Goal: Complete application form

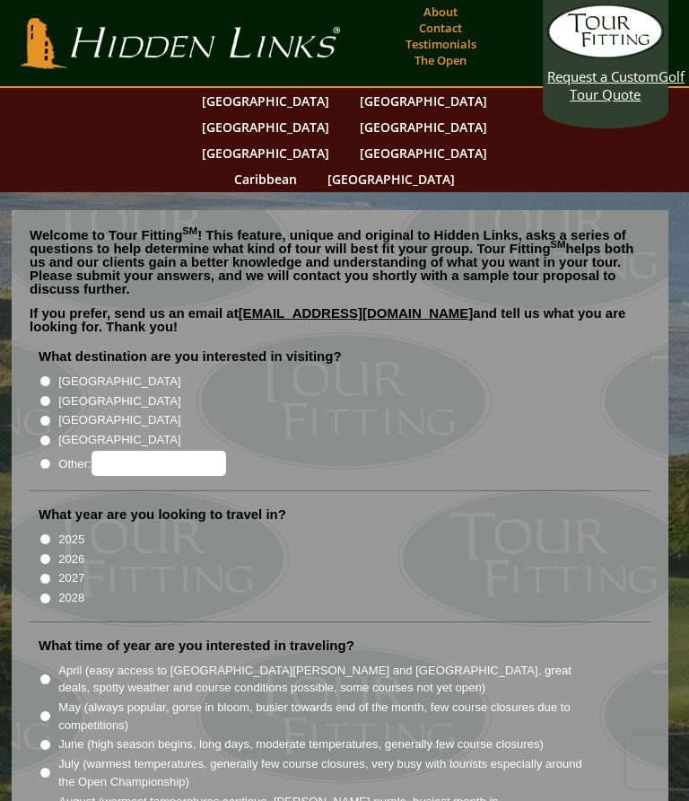
click at [45, 395] on input "[GEOGRAPHIC_DATA]" at bounding box center [45, 401] width 12 height 12
radio input "true"
click at [39, 553] on input "2026" at bounding box center [45, 559] width 12 height 12
radio input "true"
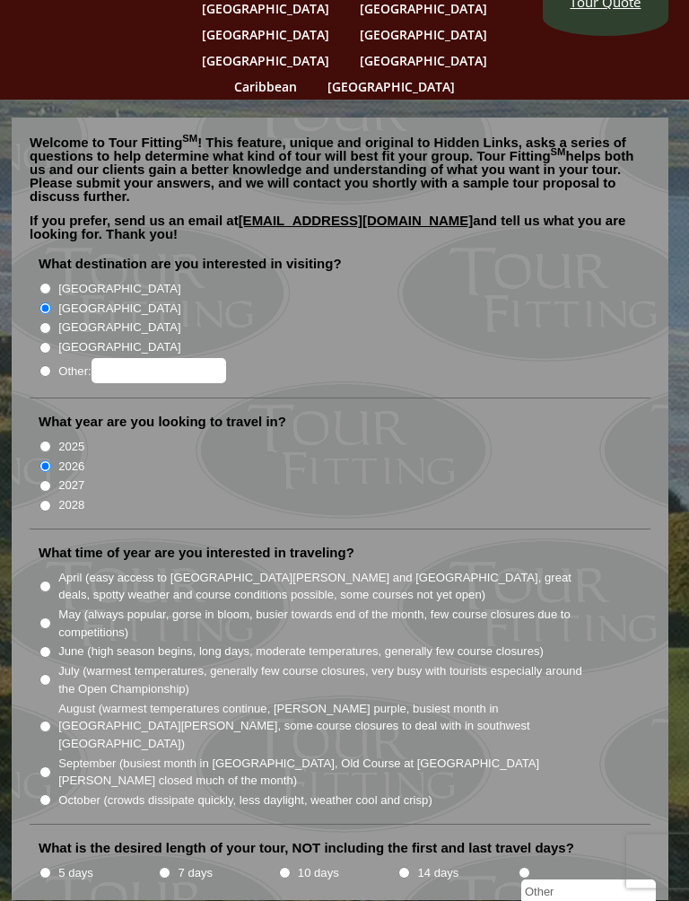
scroll to position [96, 0]
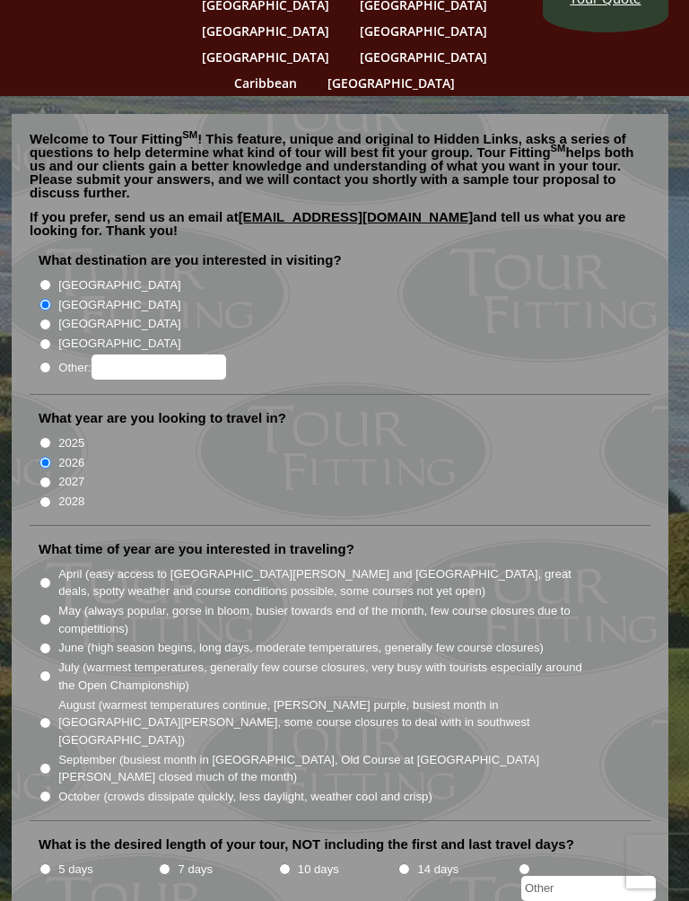
click at [37, 565] on li "What time of year are you interested in traveling? April (easy access to St. An…" at bounding box center [340, 680] width 621 height 281
click at [42, 614] on input "May (always popular, gorse in bloom, busier towards end of the month, few cours…" at bounding box center [45, 620] width 12 height 12
radio input "true"
click at [39, 800] on li "5 days" at bounding box center [98, 879] width 119 height 43
click at [48, 800] on input "5 days" at bounding box center [45, 870] width 12 height 12
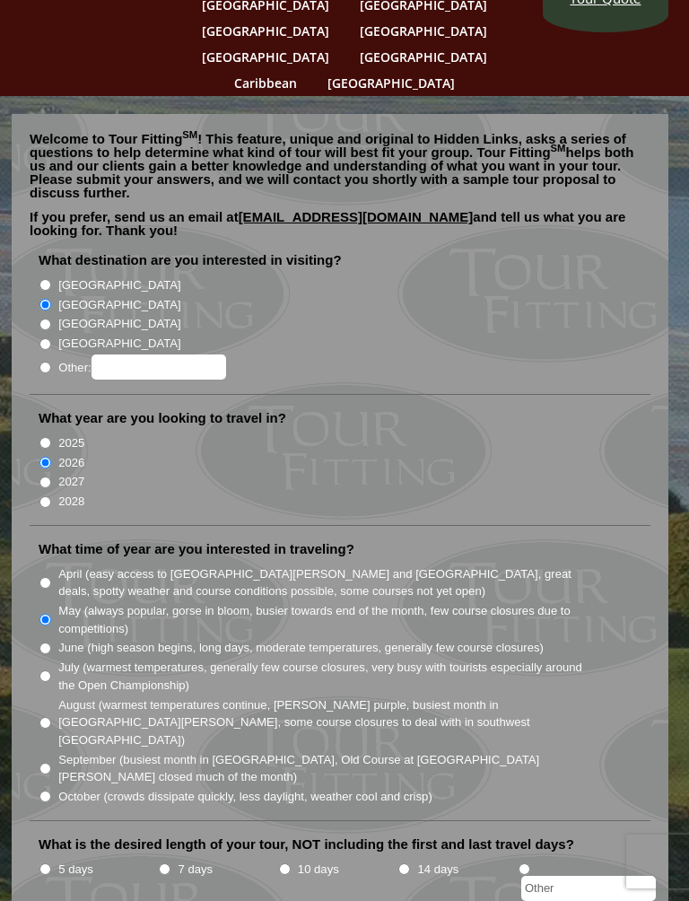
radio input "true"
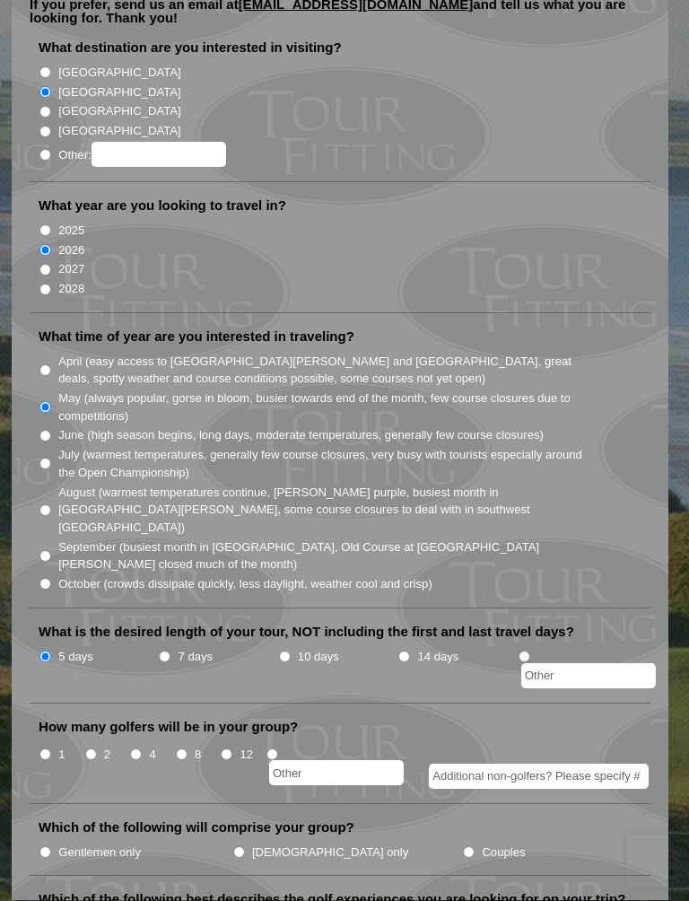
scroll to position [309, 0]
click at [177, 749] on input "8" at bounding box center [182, 755] width 12 height 12
radio input "true"
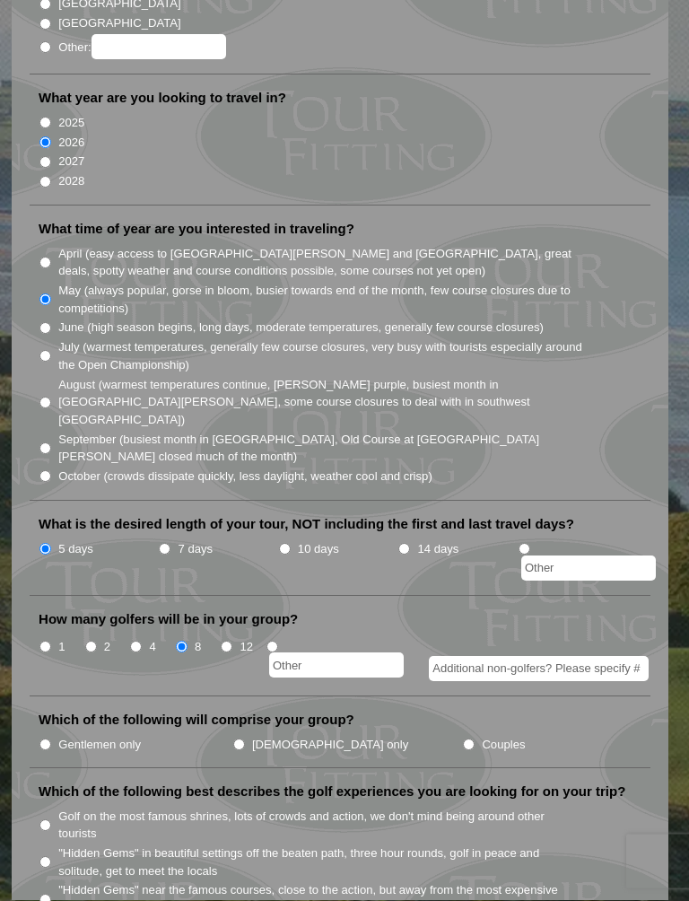
scroll to position [414, 0]
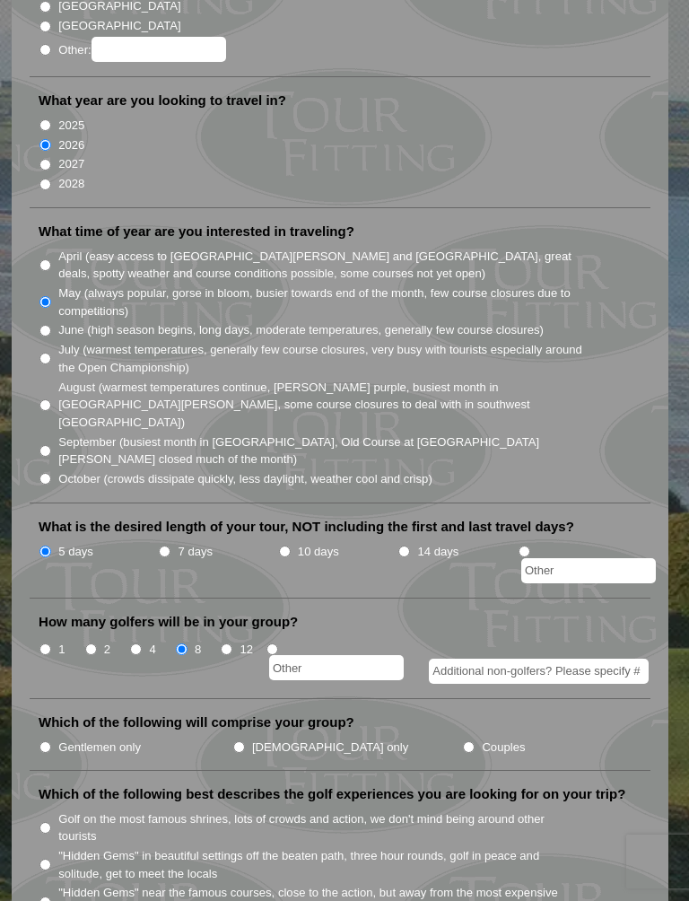
click at [44, 742] on input "Gentlemen only" at bounding box center [45, 748] width 12 height 12
radio input "true"
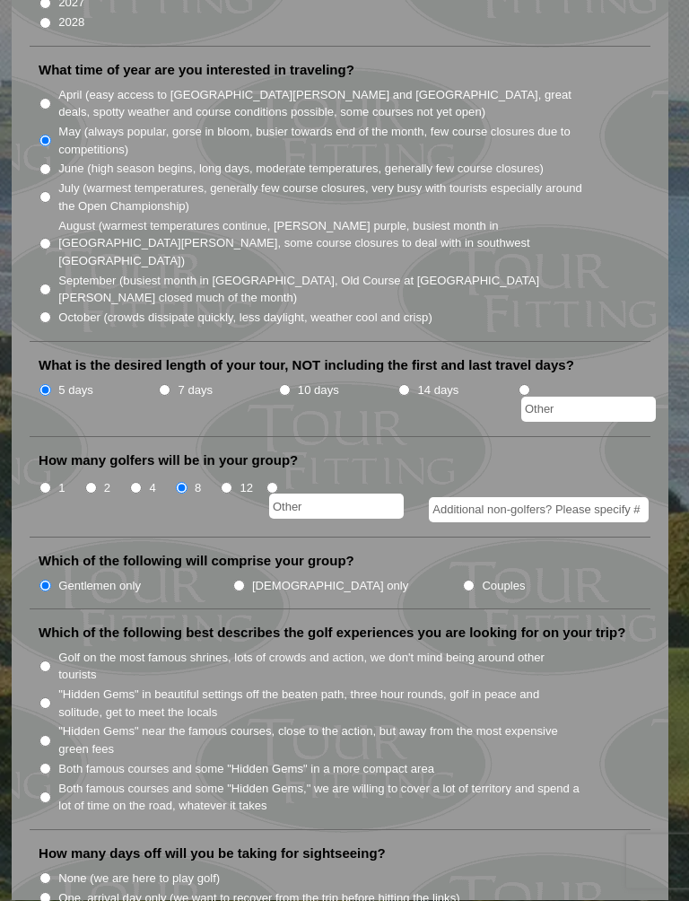
scroll to position [575, 0]
click at [41, 736] on input ""Hidden Gems" near the famous courses, close to the action, but away from the m…" at bounding box center [45, 742] width 12 height 12
radio input "true"
click at [46, 800] on input "Two, including arrival day" at bounding box center [45, 919] width 12 height 12
radio input "true"
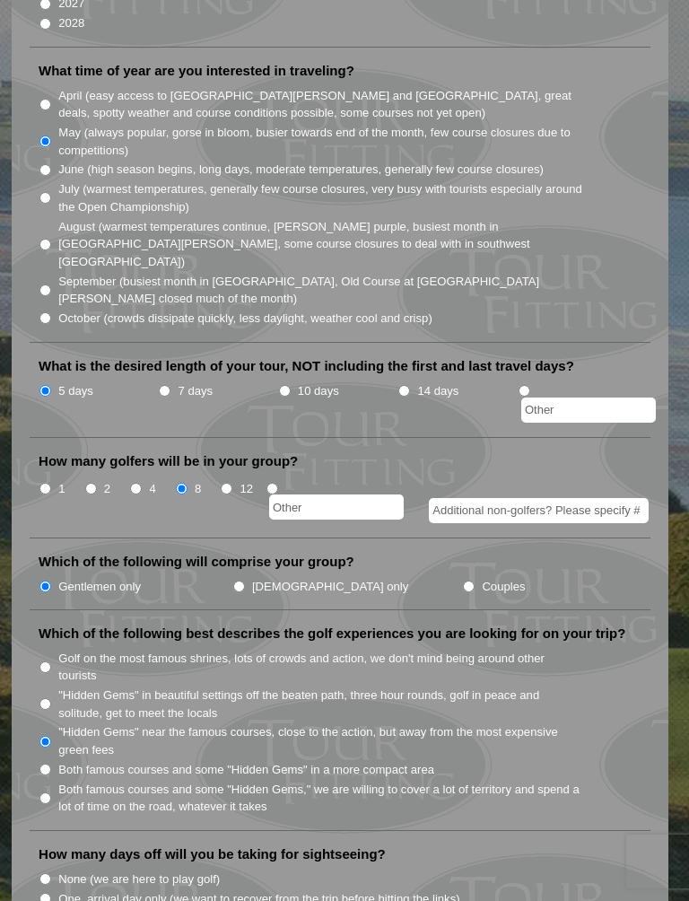
click at [46, 800] on input "One, arrival day only (we want to recover from the trip before hitting the link…" at bounding box center [45, 899] width 12 height 12
radio input "true"
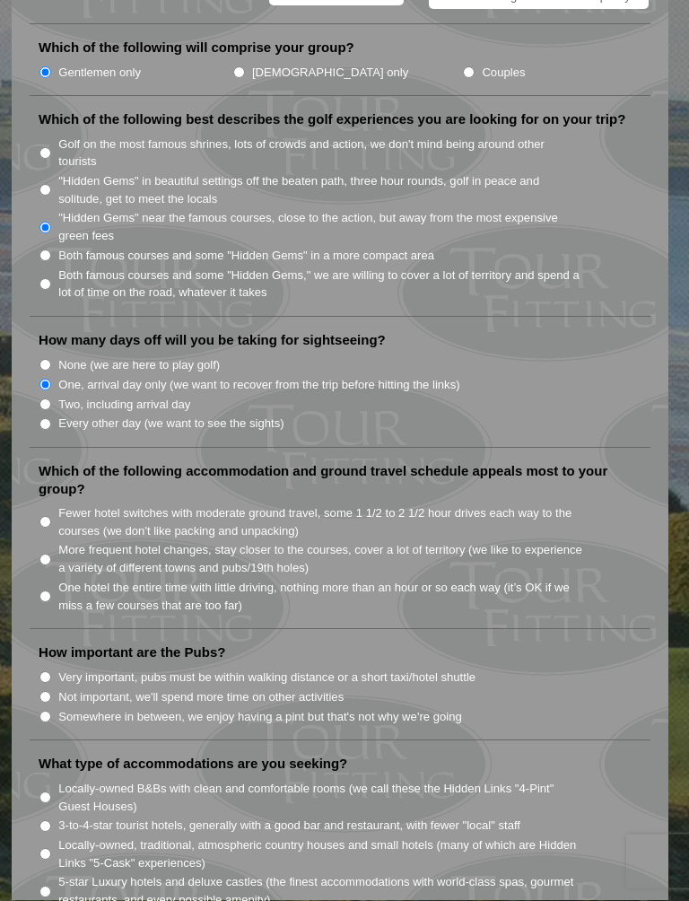
scroll to position [1091, 0]
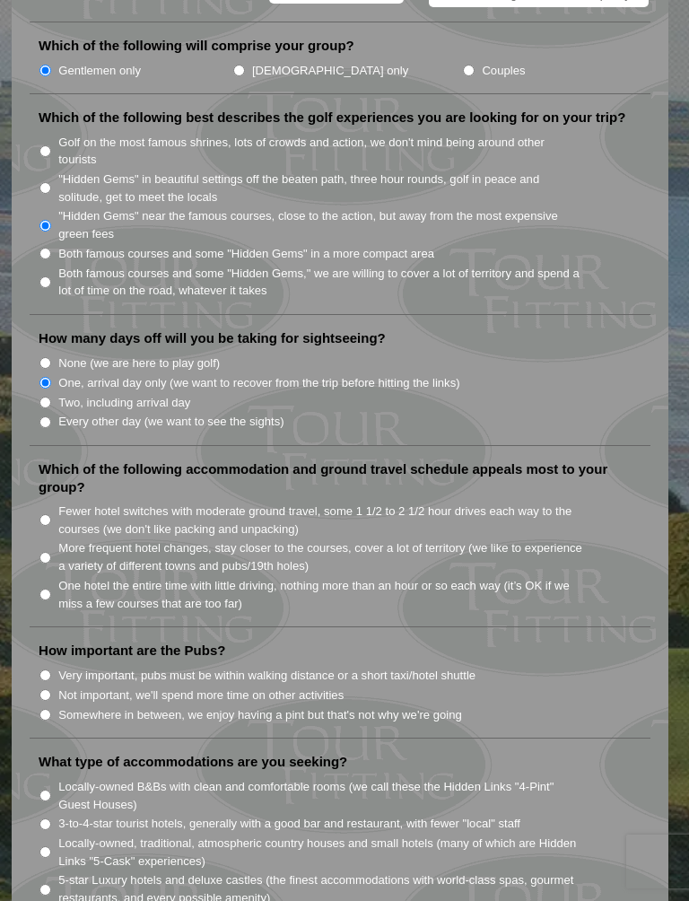
click at [42, 589] on input "One hotel the entire time with little driving, nothing more than an hour or so …" at bounding box center [45, 595] width 12 height 12
radio input "true"
click at [46, 709] on input "Somewhere in between, we enjoy having a pint but that's not why we're going" at bounding box center [45, 715] width 12 height 12
radio input "true"
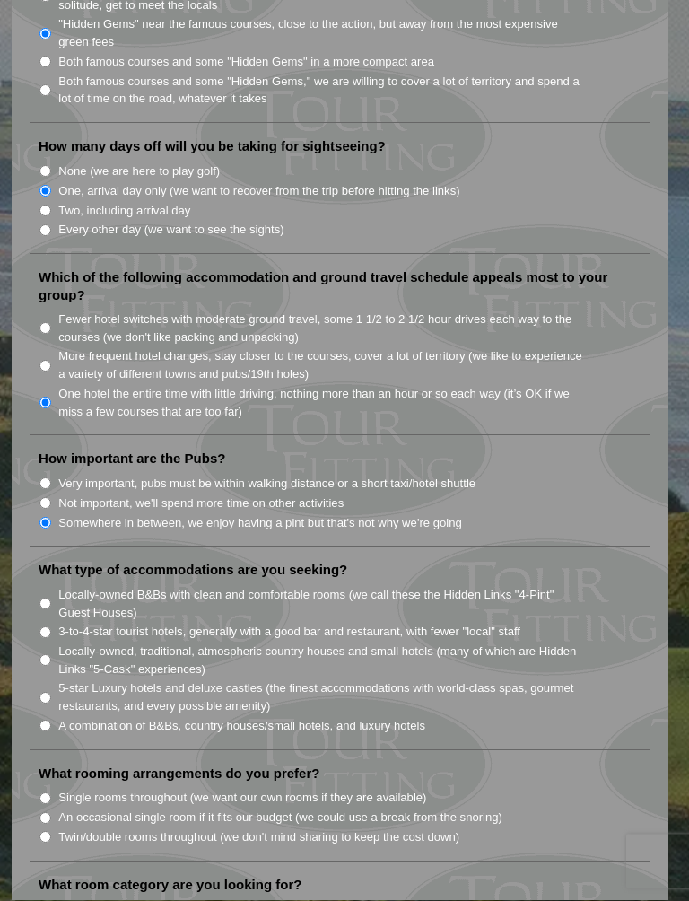
scroll to position [1293, 0]
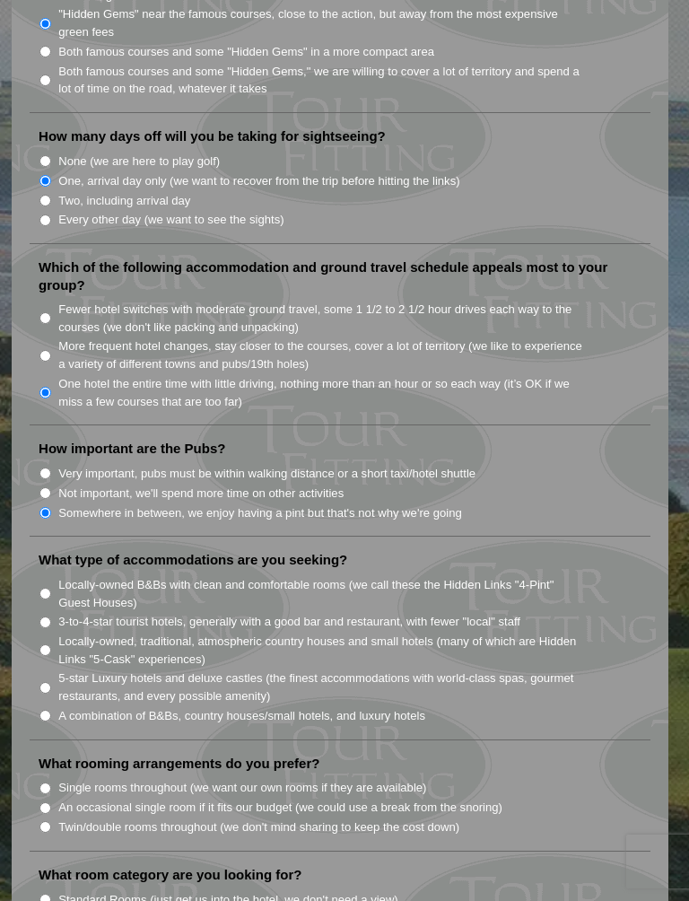
click at [43, 575] on li "Locally-owned B&Bs with clean and comfortable rooms (we call these the Hidden L…" at bounding box center [348, 593] width 618 height 37
click at [47, 617] on input "3-to-4-star tourist hotels, generally with a good bar and restaurant, with fewe…" at bounding box center [45, 623] width 12 height 12
radio input "true"
click at [42, 783] on input "Single rooms throughout (we want our own rooms if they are available)" at bounding box center [45, 789] width 12 height 12
radio input "true"
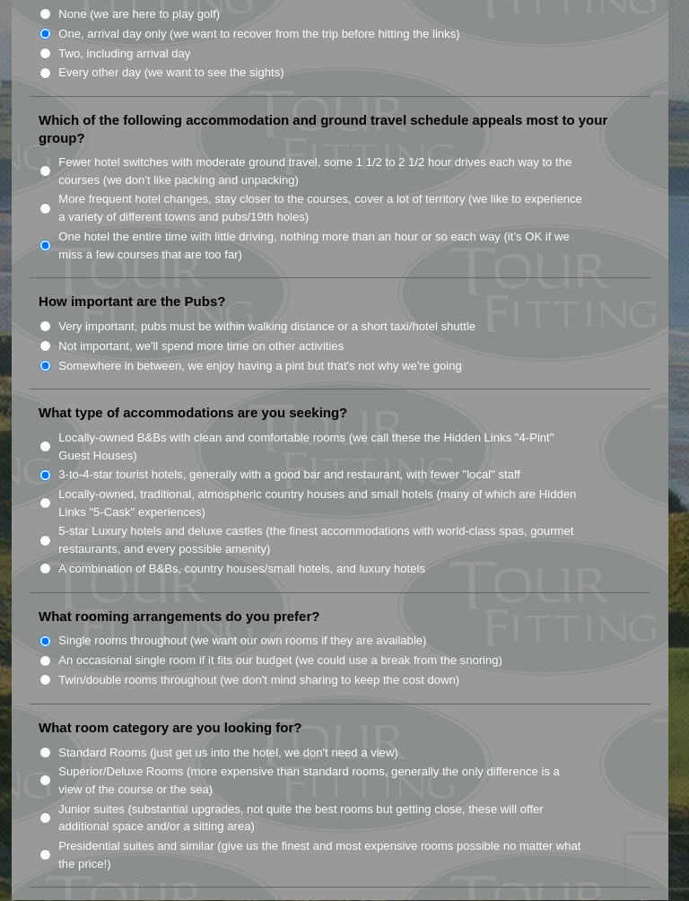
scroll to position [1443, 0]
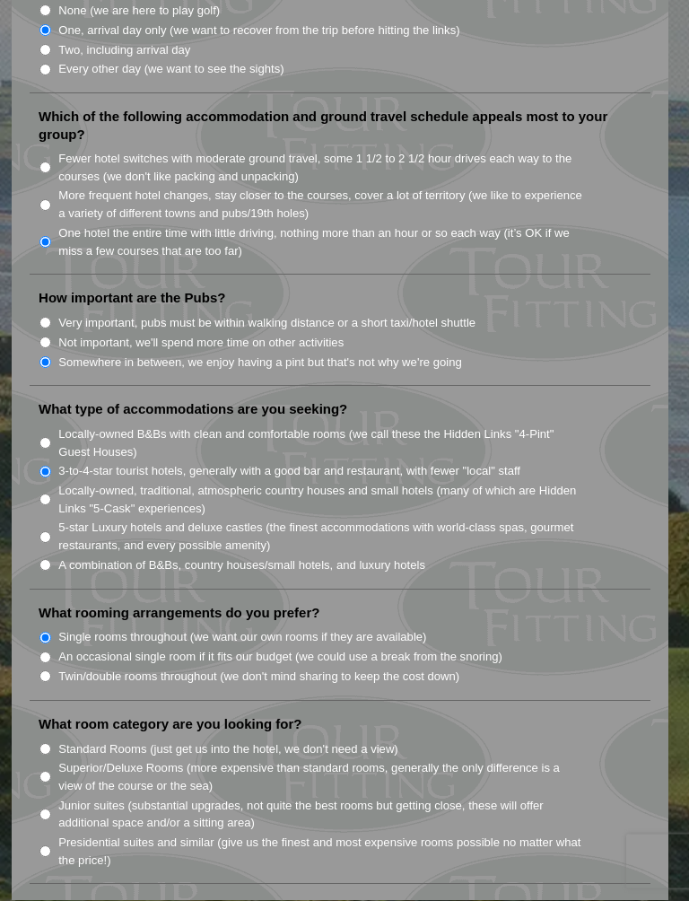
click at [42, 772] on input "Superior/Deluxe Rooms (more expensive than standard rooms, generally the only d…" at bounding box center [45, 778] width 12 height 12
radio input "true"
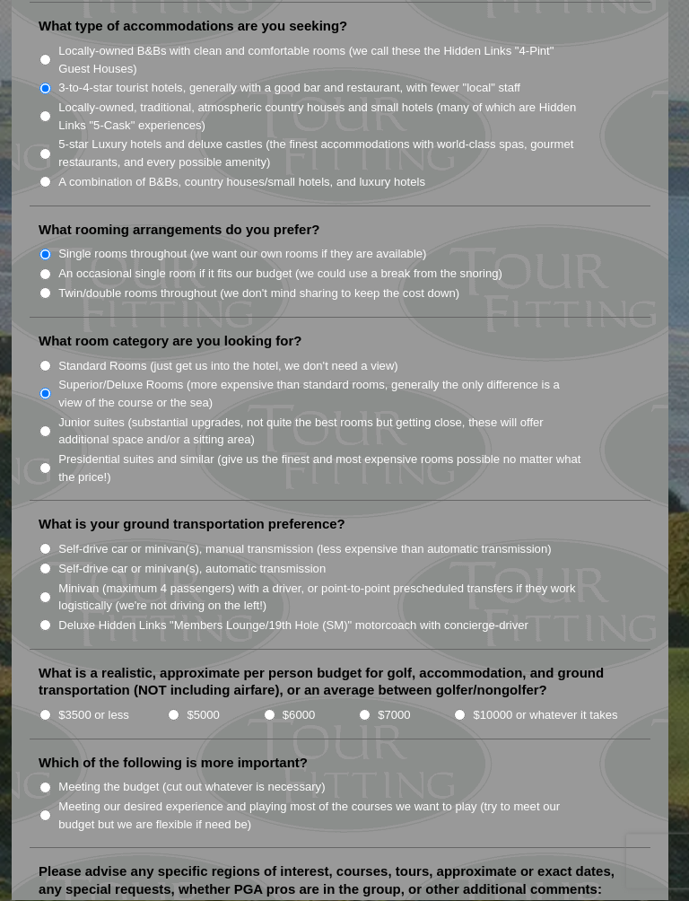
scroll to position [1827, 0]
click at [43, 592] on input "Minivan (maximum 4 passengers) with a driver, or point-to-point prescheduled tr…" at bounding box center [45, 598] width 12 height 12
radio input "true"
click at [43, 709] on input "$3500 or less" at bounding box center [45, 715] width 12 height 12
radio input "true"
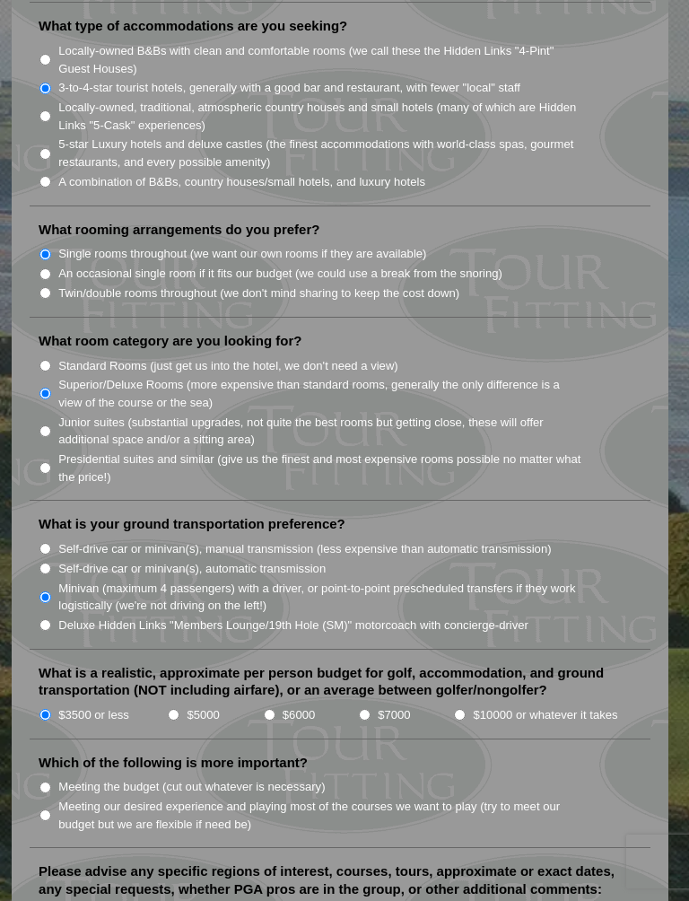
scroll to position [1875, 0]
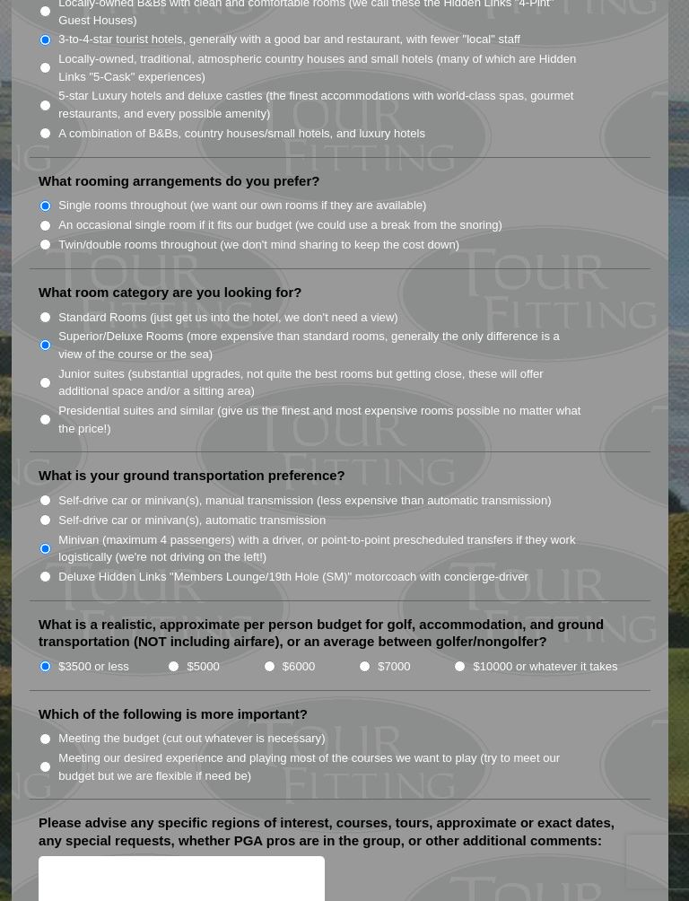
click at [45, 761] on input "Meeting our desired experience and playing most of the courses we want to play …" at bounding box center [45, 767] width 12 height 12
radio input "true"
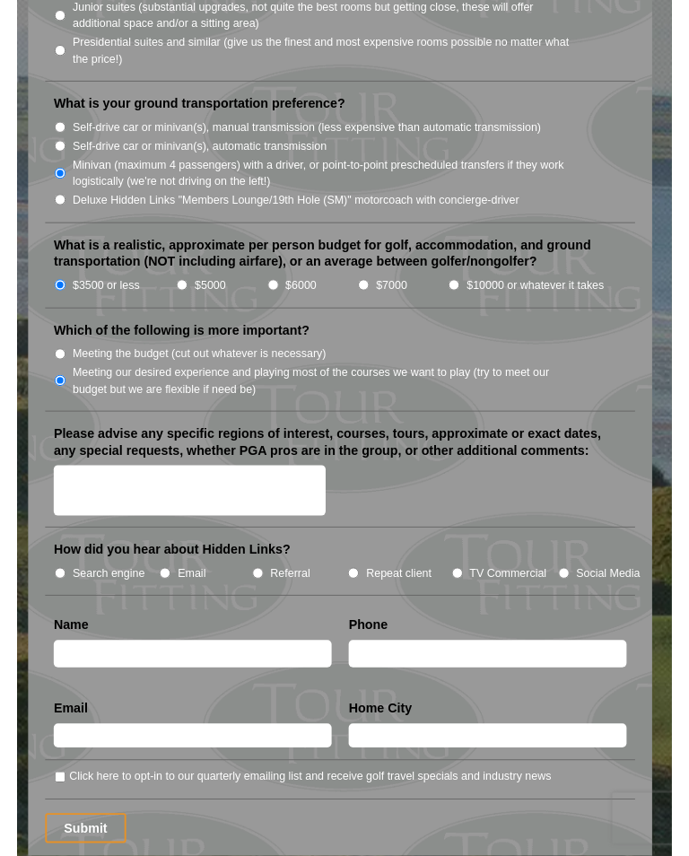
scroll to position [2244, 0]
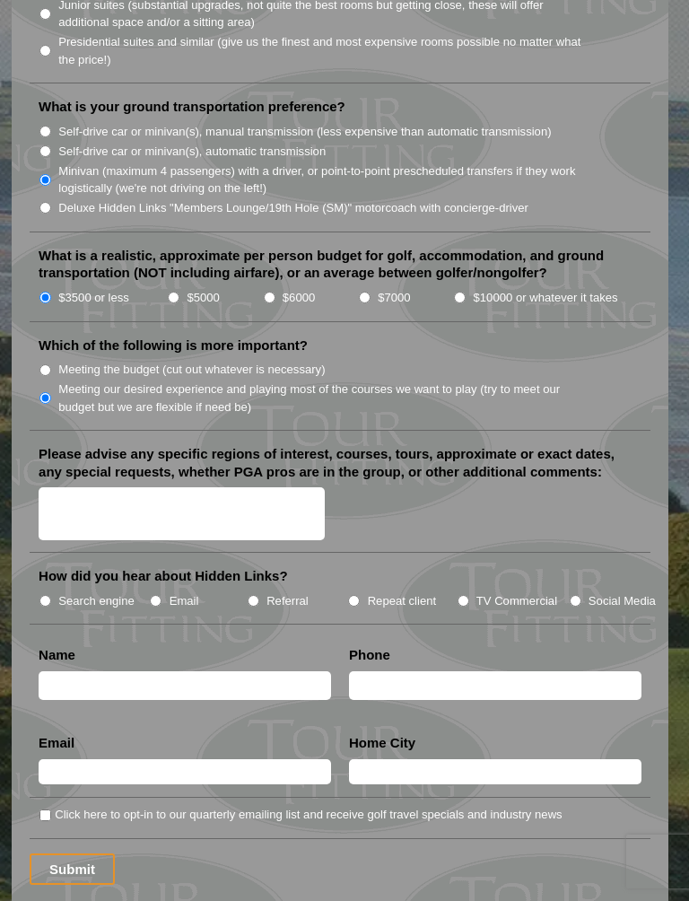
click at [57, 487] on textarea "Please advise any specific regions of interest, courses, tours, approximate or …" at bounding box center [182, 513] width 286 height 53
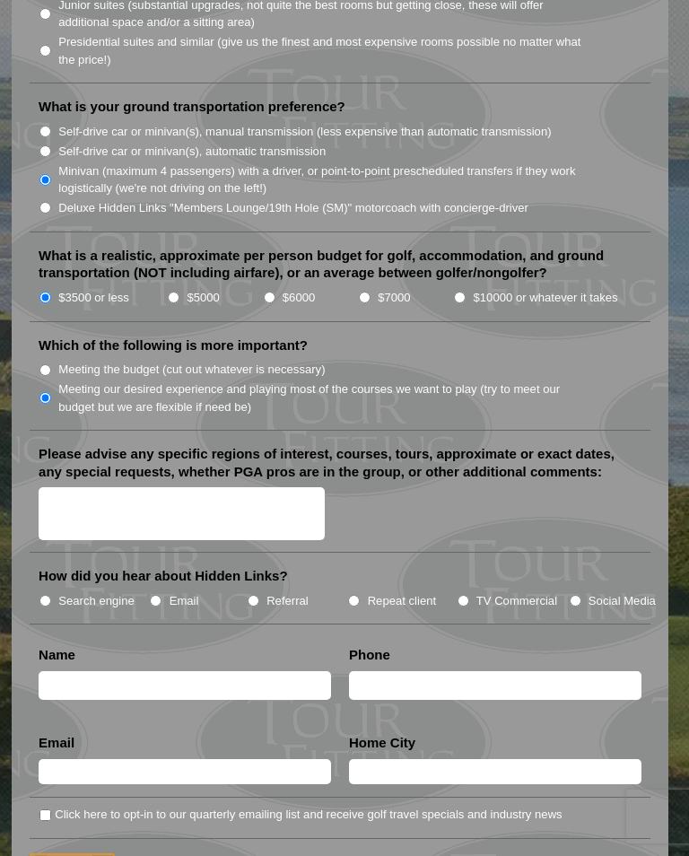
scroll to position [2243, 0]
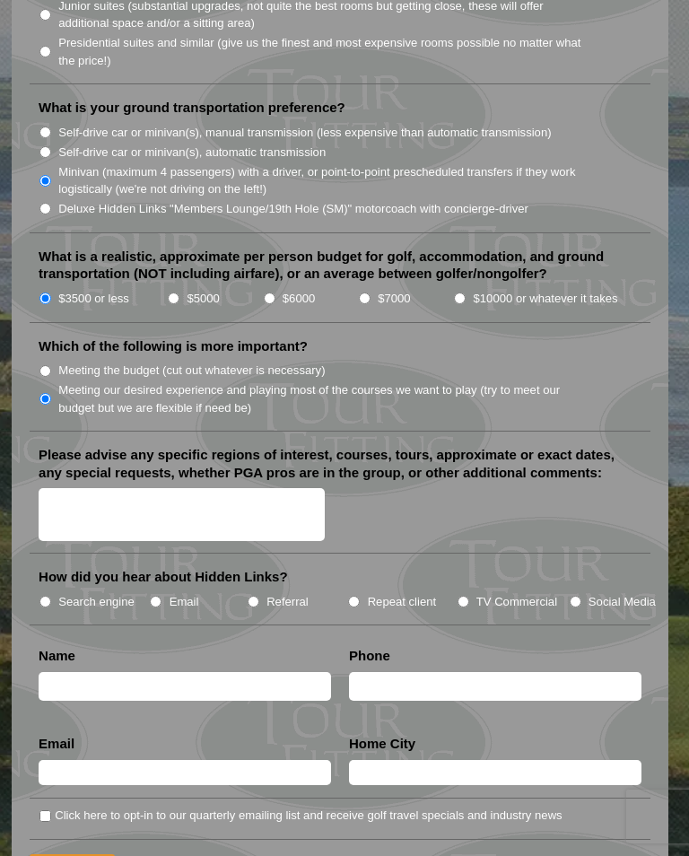
click at [508, 488] on div at bounding box center [340, 516] width 603 height 56
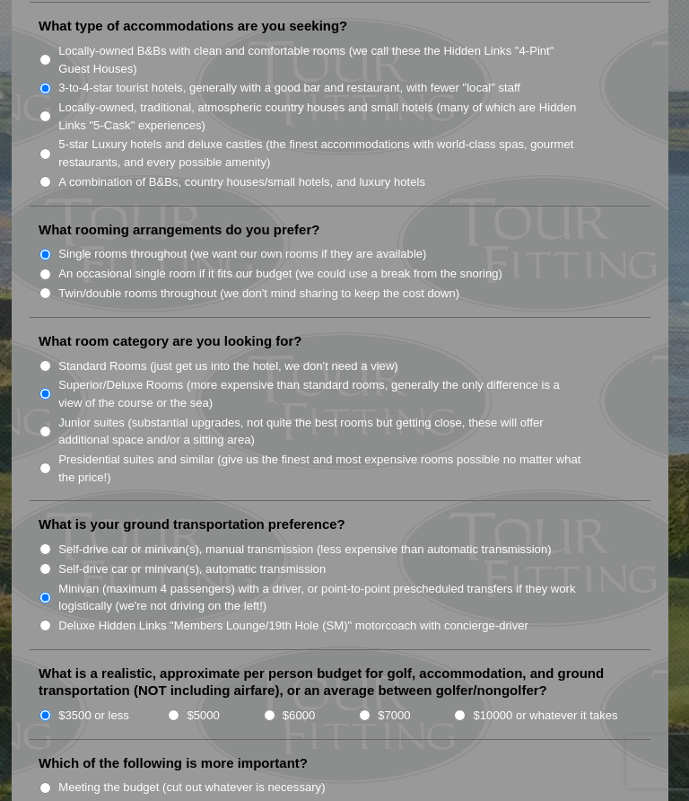
scroll to position [1826, 0]
